Goal: Task Accomplishment & Management: Complete application form

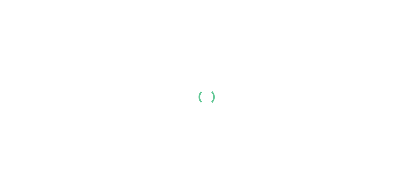
scroll to position [97, 302]
click at [347, 12] on link "Login" at bounding box center [341, 9] width 11 height 7
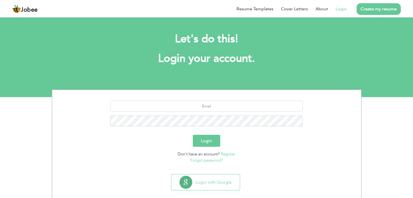
scroll to position [8, 0]
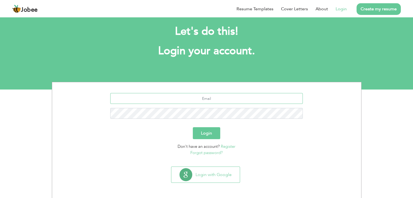
click at [210, 98] on input "text" at bounding box center [206, 98] width 193 height 11
type input "kashikodz@gmail.com"
click at [204, 133] on button "Login" at bounding box center [206, 133] width 27 height 12
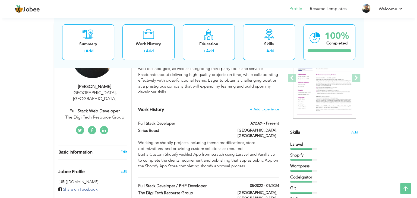
scroll to position [78, 0]
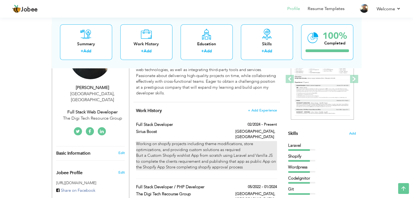
click at [143, 150] on p "Working on shopify projects including theme modifications, store optimizations,…" at bounding box center [206, 155] width 141 height 29
type input "Full Stack Developer"
type input "Sirius Boost"
type input "02/2024"
type input "Canada"
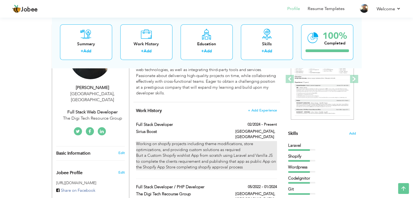
type input "Ontario"
checkbox input "true"
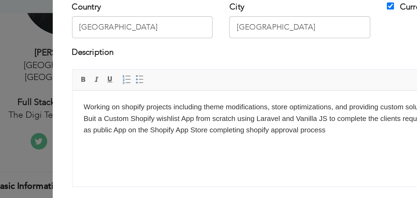
scroll to position [78, 0]
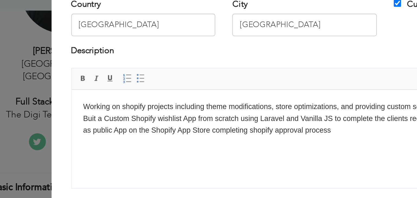
click at [84, 104] on p "Working on shopify projects including theme modifications, store optimizations,…" at bounding box center [183, 103] width 213 height 17
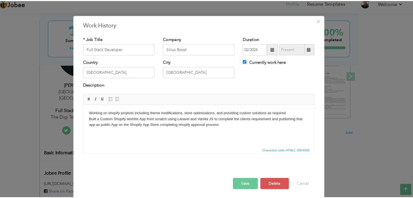
scroll to position [78, 0]
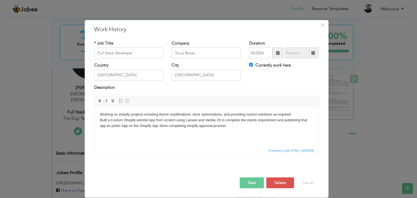
click at [250, 181] on button "Save" at bounding box center [252, 183] width 24 height 11
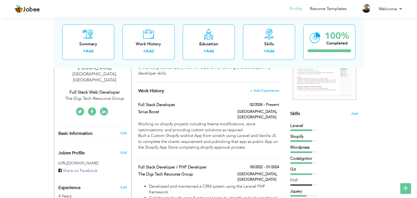
scroll to position [127, 0]
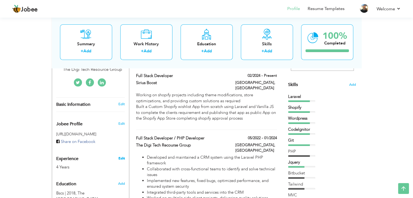
click at [121, 156] on link "Edit" at bounding box center [121, 158] width 7 height 5
type input "Kashif"
type input "Habib"
type input "03460174387"
select select "number:166"
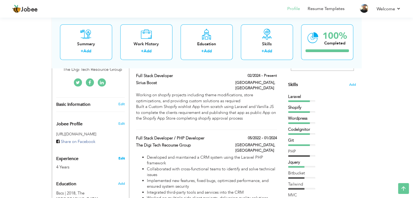
type input "Lahore"
select select "number:6"
type input "The Digi Tech Resource Group"
type input "Full Stack Web Developer"
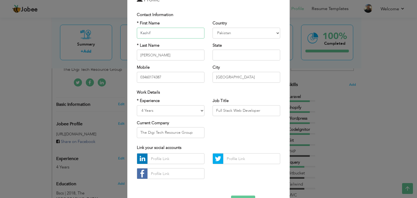
scroll to position [30, 0]
click at [178, 111] on select "Entry Level Less than 1 Year 1 Year 2 Years 3 Years 4 Years 5 Years 6 Years 7 Y…" at bounding box center [171, 111] width 68 height 11
select select "number:8"
click at [137, 106] on select "Entry Level Less than 1 Year 1 Year 2 Years 3 Years 4 Years 5 Years 6 Years 7 Y…" at bounding box center [171, 111] width 68 height 11
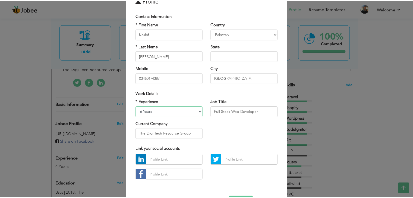
scroll to position [49, 0]
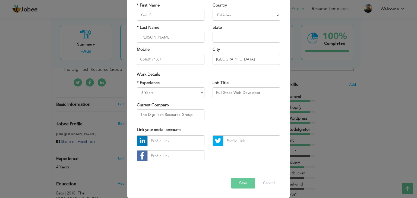
click at [241, 180] on button "Save" at bounding box center [243, 183] width 24 height 11
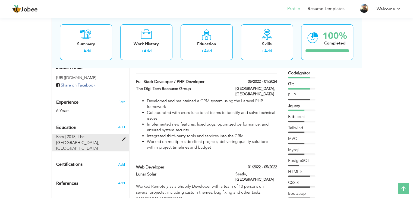
scroll to position [187, 0]
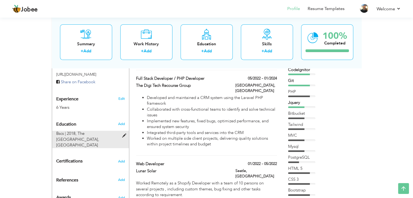
click at [123, 134] on span at bounding box center [125, 136] width 7 height 4
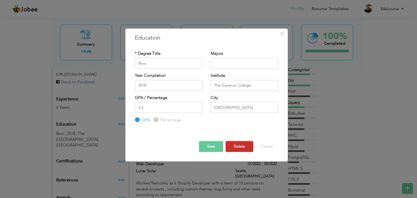
click at [242, 145] on button "Delete" at bounding box center [240, 146] width 28 height 11
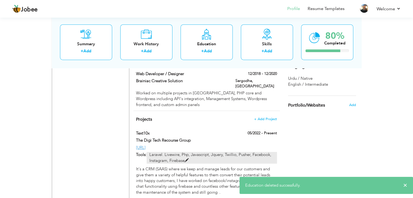
scroll to position [368, 0]
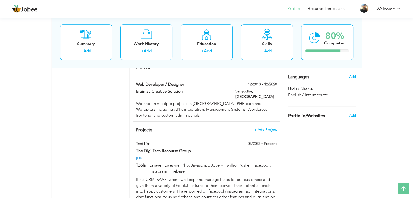
click at [306, 97] on span "English / Intermediate" at bounding box center [308, 94] width 40 height 5
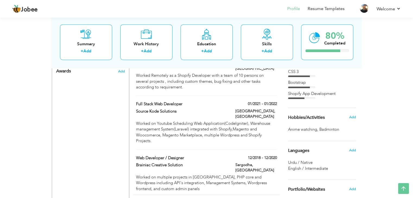
click at [297, 150] on span "Languages" at bounding box center [298, 151] width 21 height 5
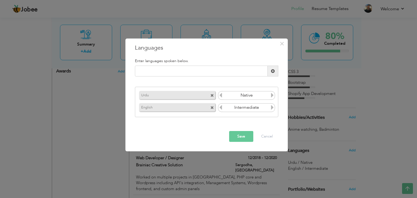
click at [269, 106] on input "Intermediate" at bounding box center [246, 108] width 47 height 8
click at [260, 108] on input "Intermediate" at bounding box center [246, 108] width 47 height 8
click at [274, 109] on icon at bounding box center [272, 107] width 5 height 5
click at [265, 106] on input "Intermediate" at bounding box center [246, 108] width 47 height 8
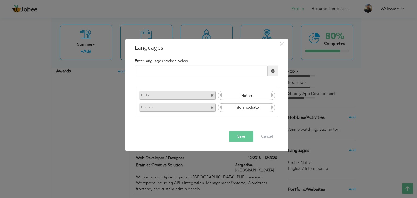
click at [237, 109] on input "Intermediate" at bounding box center [246, 108] width 47 height 8
click at [219, 106] on div "English Intermediate" at bounding box center [206, 107] width 137 height 11
click at [219, 106] on icon at bounding box center [220, 107] width 5 height 5
click at [254, 106] on input "Intermediate" at bounding box center [246, 108] width 47 height 8
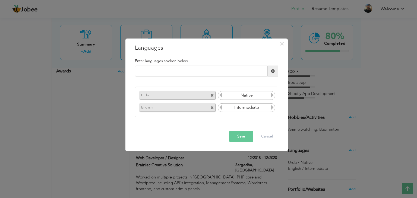
click at [273, 108] on icon at bounding box center [272, 107] width 5 height 5
click at [259, 108] on input "Intermediate" at bounding box center [246, 108] width 47 height 8
click at [213, 108] on span at bounding box center [212, 108] width 4 height 4
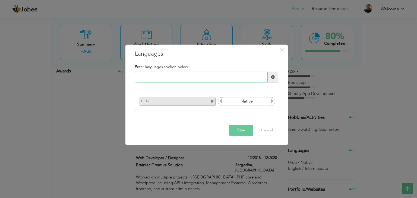
click at [178, 77] on input "text" at bounding box center [201, 77] width 133 height 11
type input "English"
click at [272, 74] on span at bounding box center [273, 77] width 11 height 11
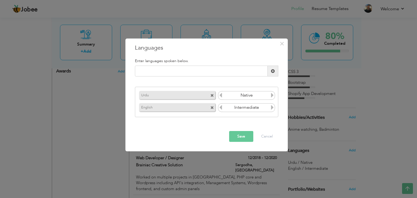
click at [273, 109] on icon at bounding box center [272, 107] width 5 height 5
click at [221, 107] on icon at bounding box center [220, 107] width 5 height 5
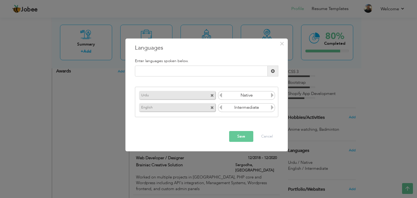
click at [271, 108] on icon at bounding box center [272, 107] width 5 height 5
click at [244, 131] on div "Save Cancel" at bounding box center [207, 136] width 152 height 19
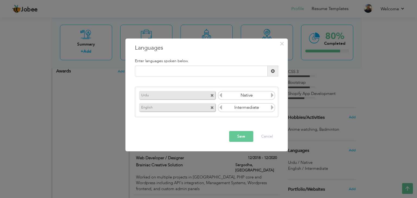
click at [242, 133] on button "Save" at bounding box center [241, 136] width 24 height 11
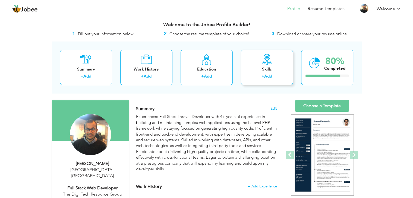
scroll to position [3, 0]
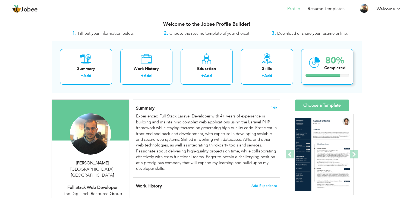
click at [313, 70] on icon at bounding box center [314, 62] width 11 height 18
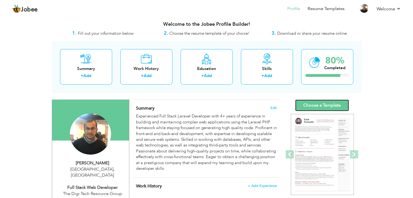
click at [324, 108] on link "Choose a Template" at bounding box center [322, 106] width 54 height 12
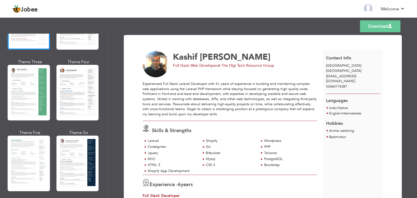
scroll to position [78, 0]
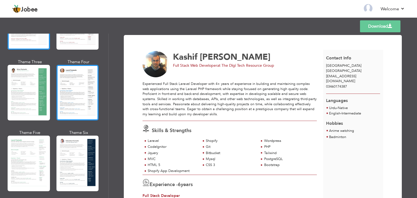
click at [77, 98] on div at bounding box center [77, 93] width 42 height 56
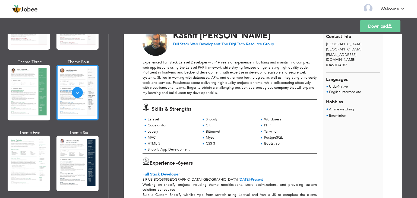
scroll to position [0, 0]
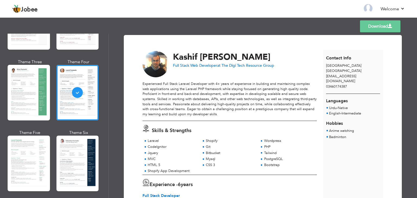
click at [376, 27] on link "Download" at bounding box center [380, 26] width 40 height 12
